Goal: Navigation & Orientation: Go to known website

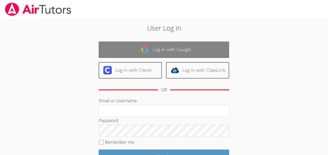
click at [116, 56] on link "Log in with Google" at bounding box center [164, 49] width 130 height 16
